Goal: Task Accomplishment & Management: Complete application form

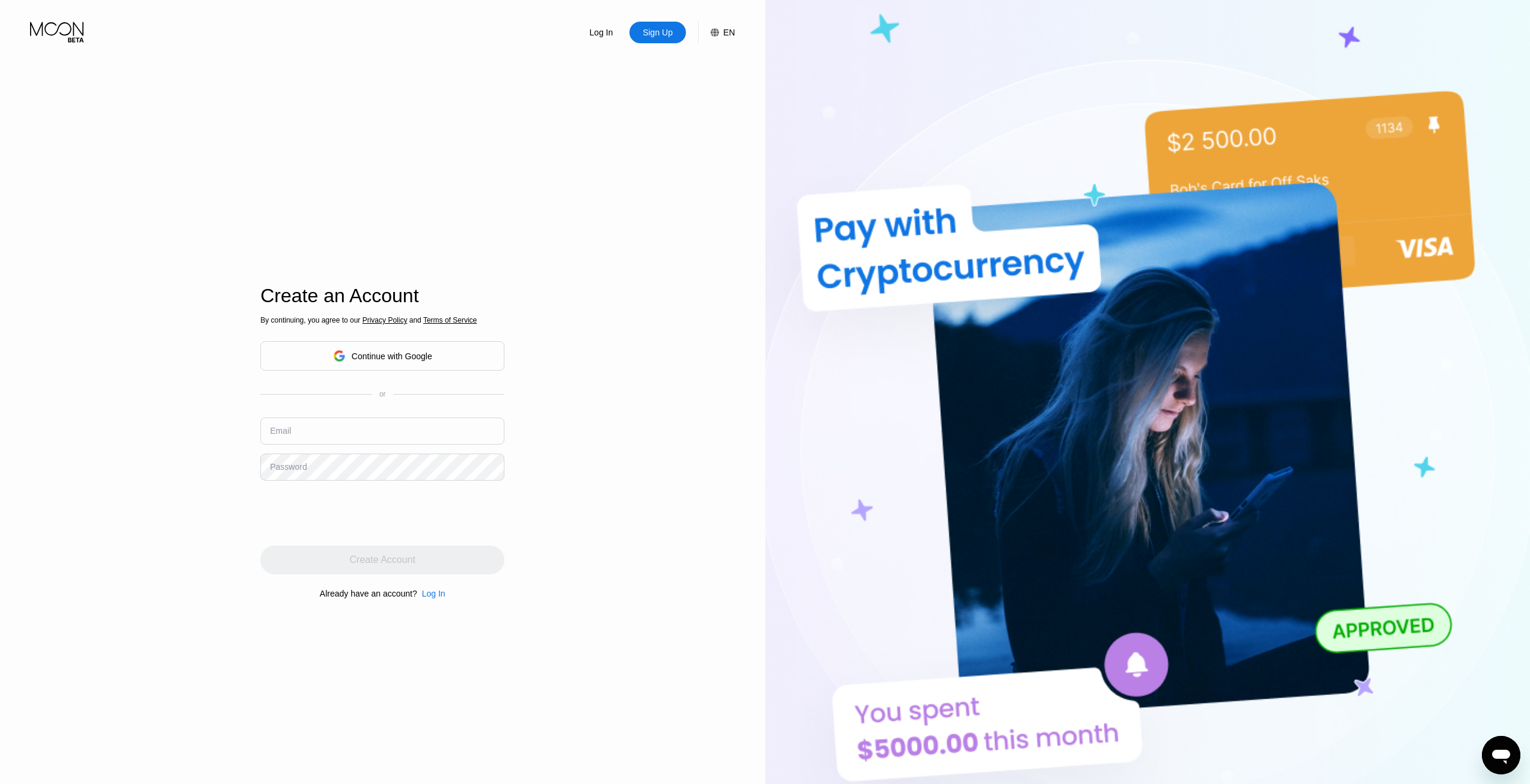
click at [342, 427] on input "text" at bounding box center [382, 431] width 244 height 27
paste input "[EMAIL_ADDRESS][DOMAIN_NAME]"
type input "[EMAIL_ADDRESS][DOMAIN_NAME]"
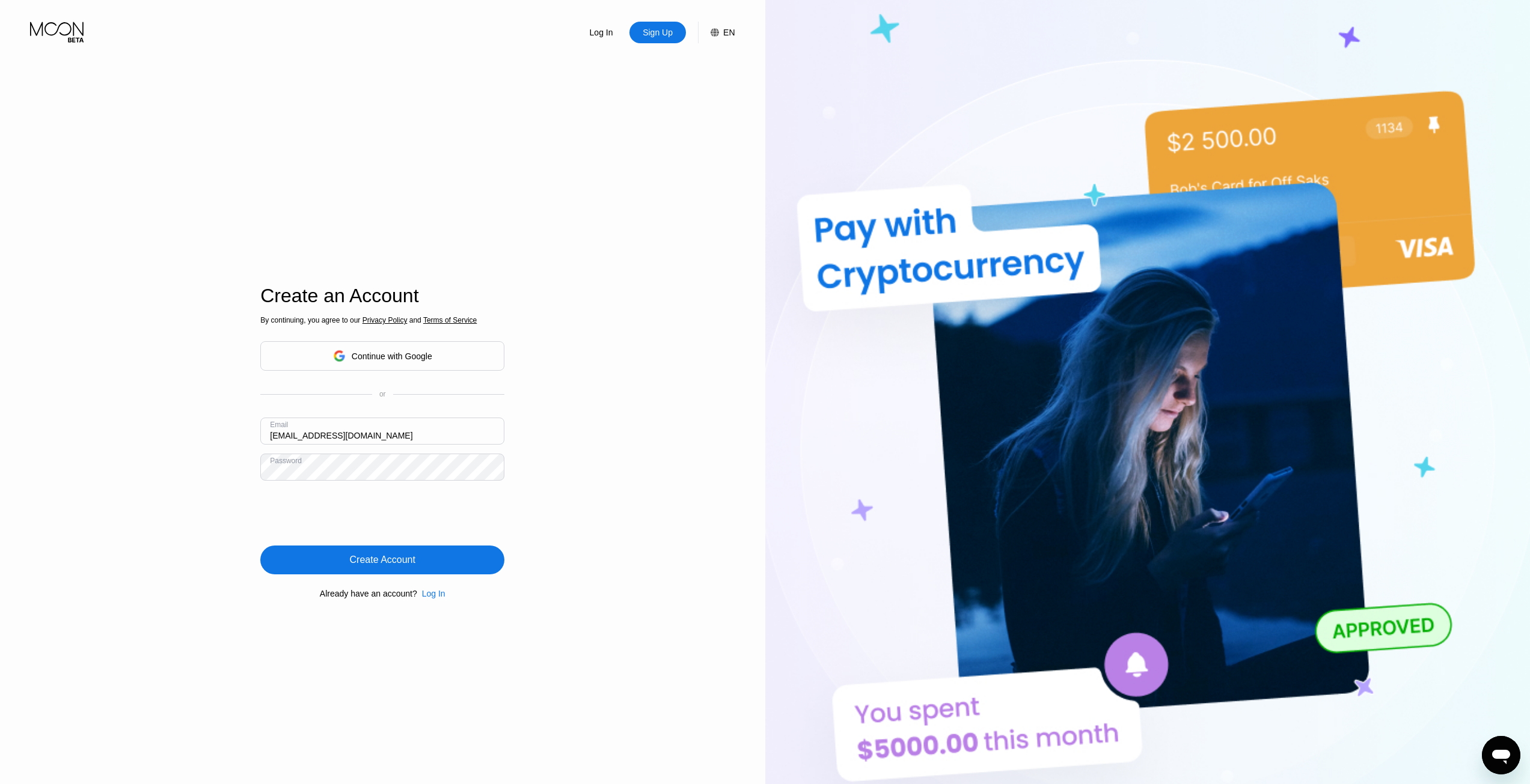
click at [381, 553] on div "Create Account" at bounding box center [382, 560] width 244 height 29
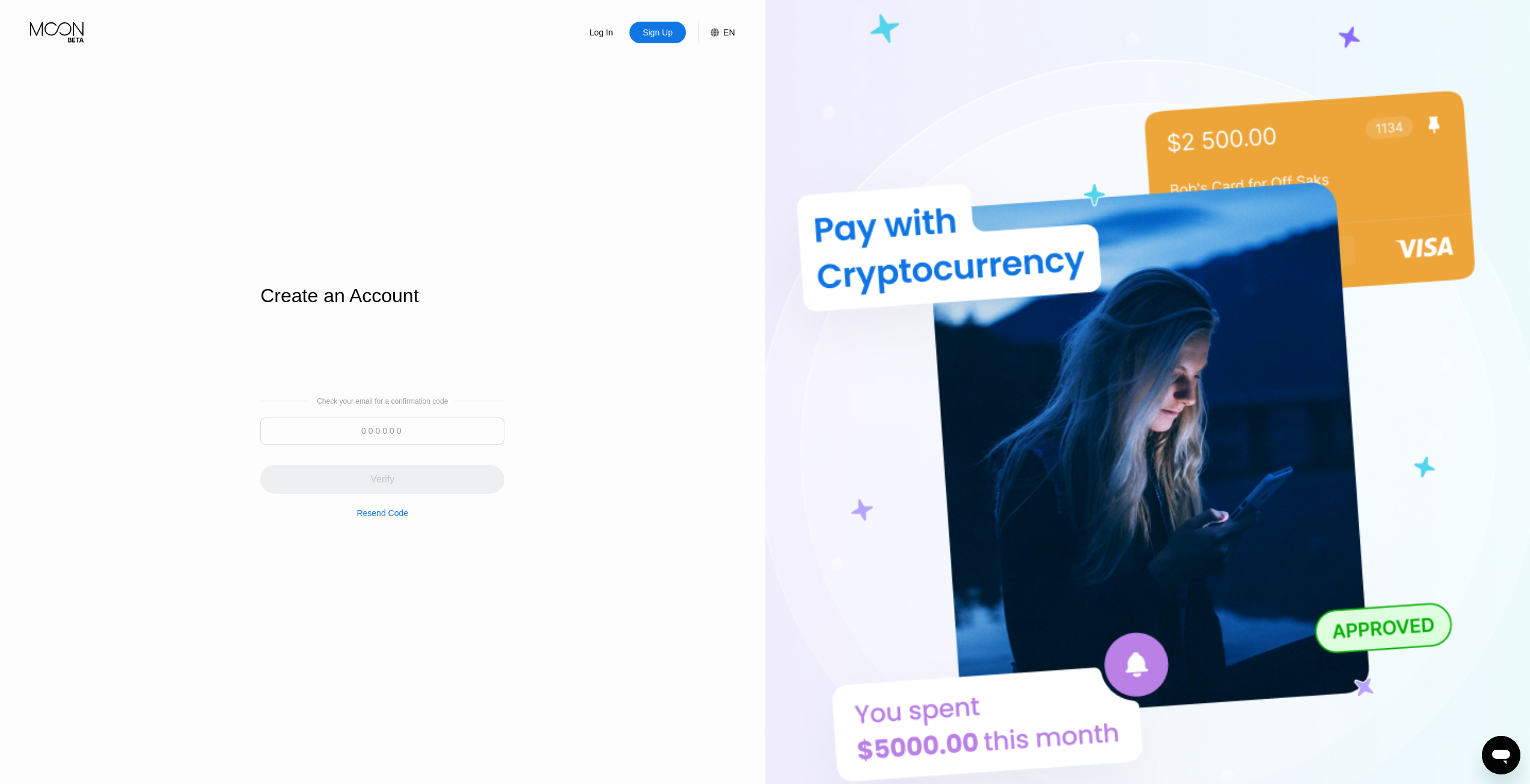
click at [389, 430] on input at bounding box center [382, 431] width 244 height 27
paste input "506396"
type input "506396"
click at [395, 486] on div "Verify" at bounding box center [382, 479] width 244 height 29
